Goal: Browse casually

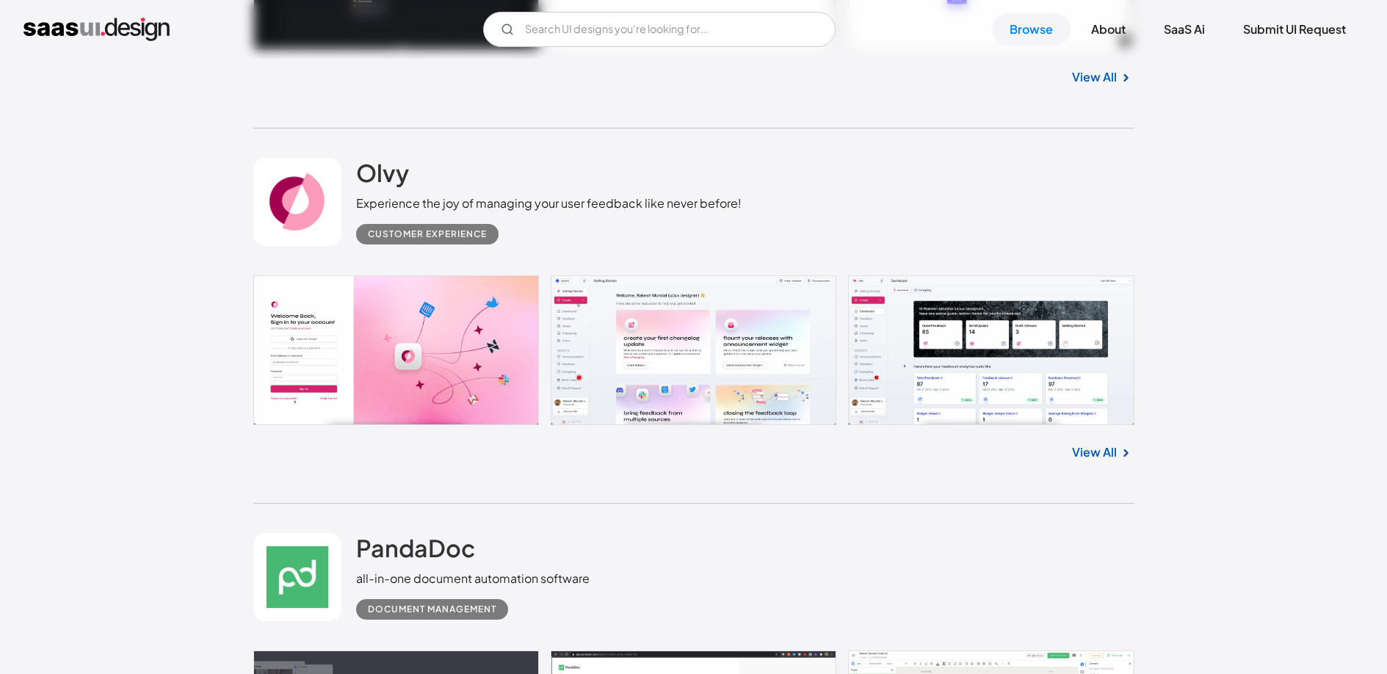
scroll to position [2687, 0]
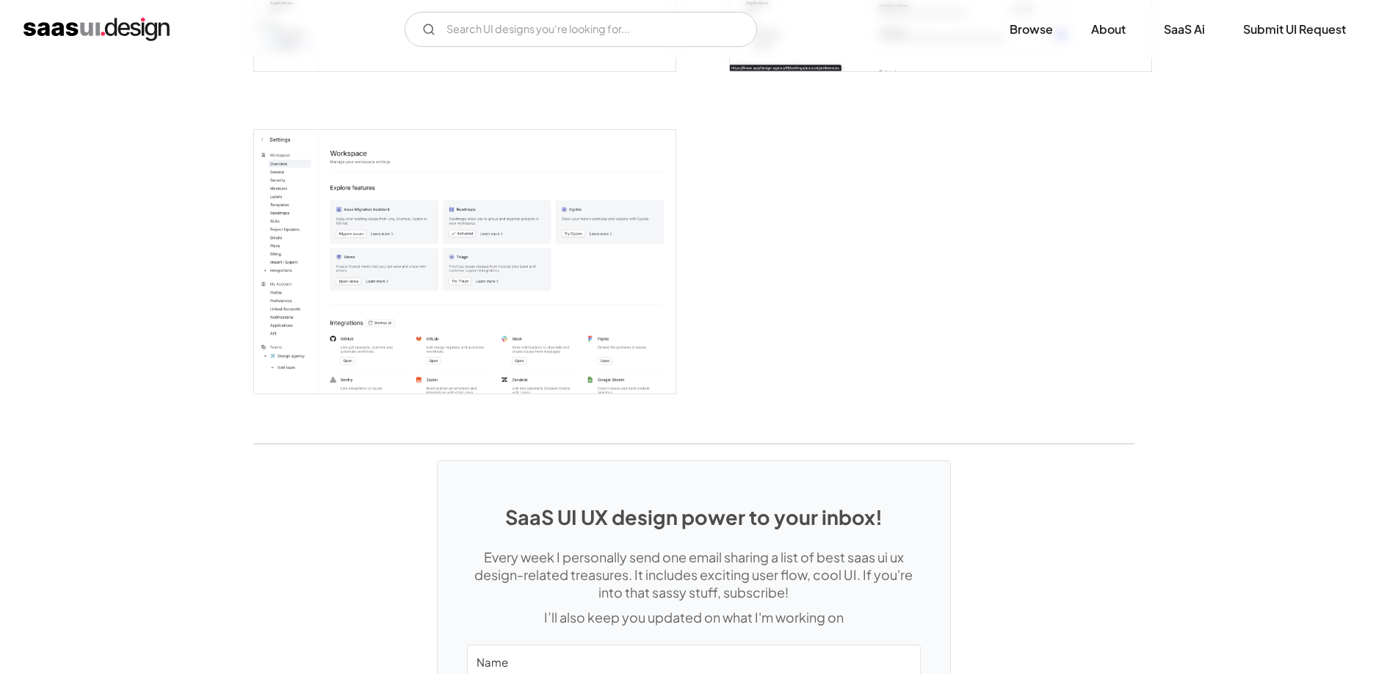
scroll to position [4010, 0]
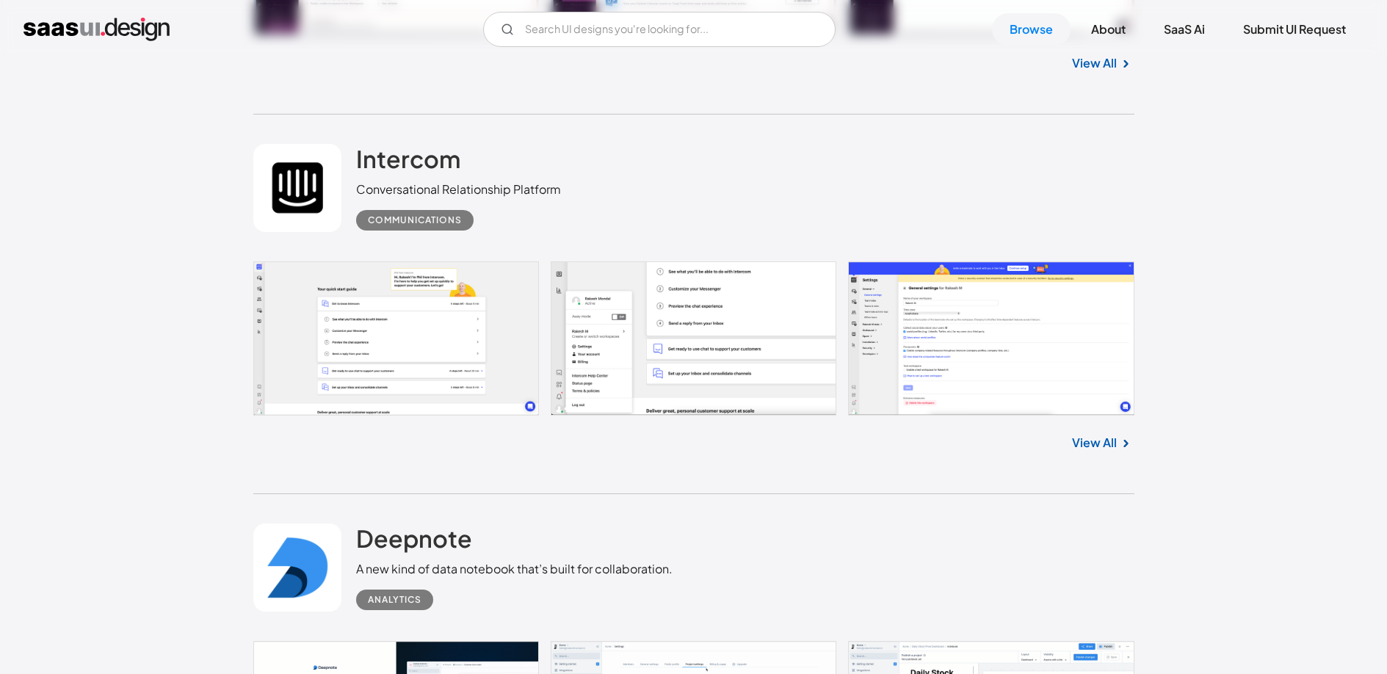
scroll to position [13596, 0]
